Goal: Navigation & Orientation: Find specific page/section

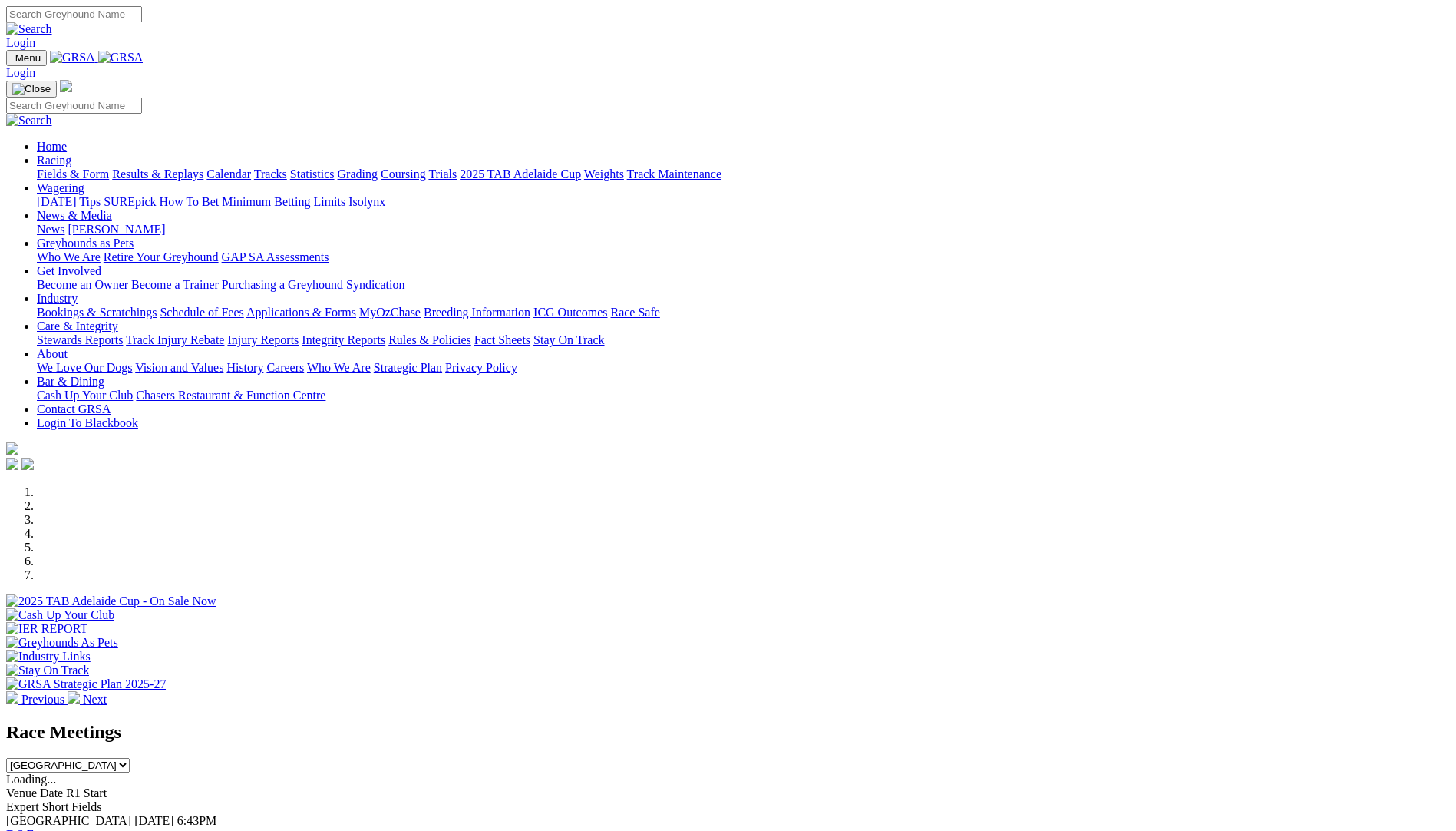
click at [80, 691] on img at bounding box center [74, 697] width 13 height 13
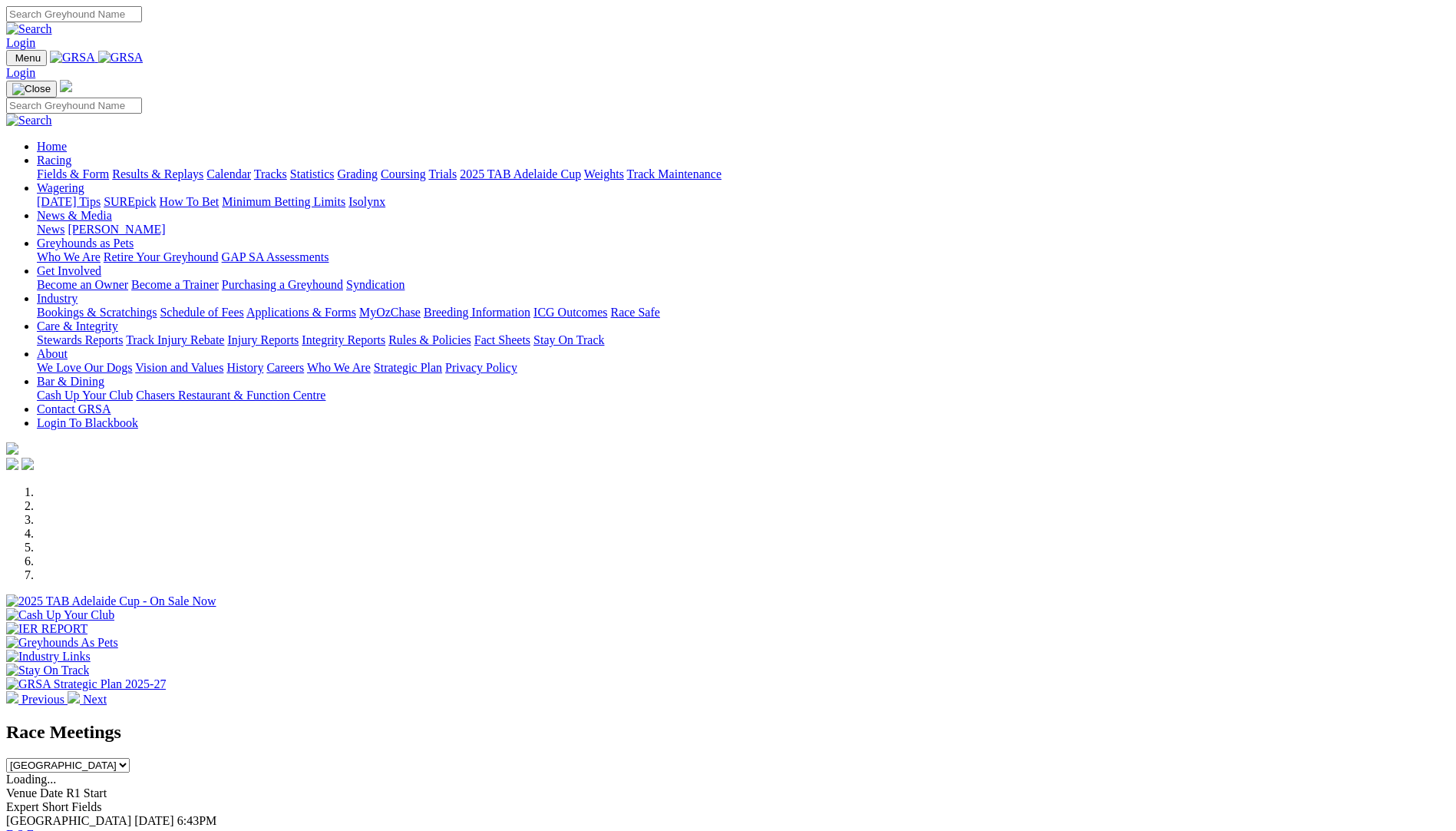
click at [80, 691] on img at bounding box center [74, 697] width 13 height 13
click at [759, 608] on div at bounding box center [728, 608] width 1444 height 0
